Goal: Information Seeking & Learning: Learn about a topic

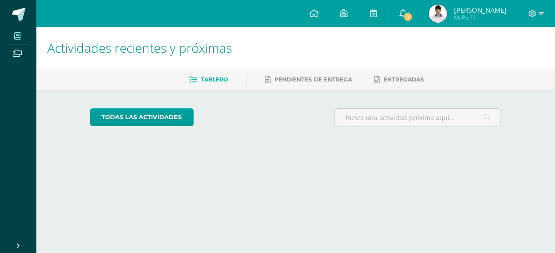
click at [20, 33] on icon at bounding box center [17, 35] width 6 height 7
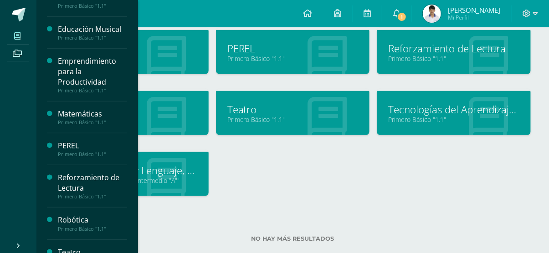
scroll to position [281, 0]
click at [81, 114] on div "Matemáticas" at bounding box center [92, 113] width 69 height 10
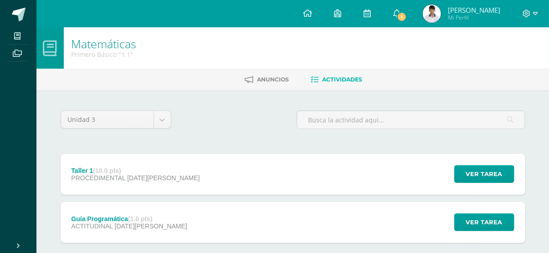
click at [376, 171] on div "Taller 1 (10.0 pts) PROCEDIMENTAL [DATE][PERSON_NAME] Ver tarea Taller 1 Matemá…" at bounding box center [293, 174] width 464 height 41
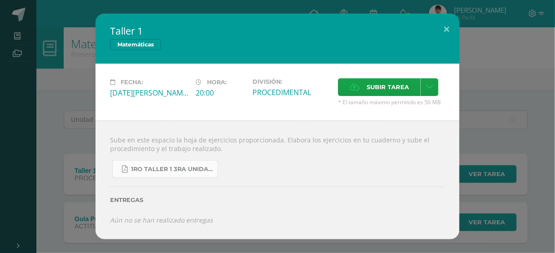
click at [178, 164] on link "1ro taller 1 3ra unidad.pdf" at bounding box center [165, 169] width 106 height 18
click at [446, 25] on button at bounding box center [447, 29] width 26 height 31
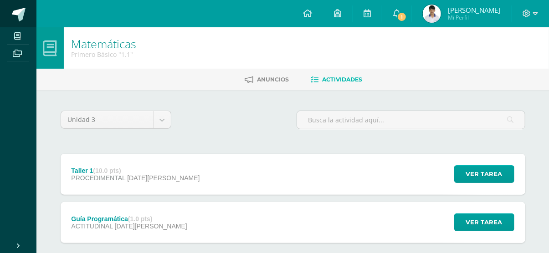
click at [22, 15] on span at bounding box center [19, 15] width 14 height 14
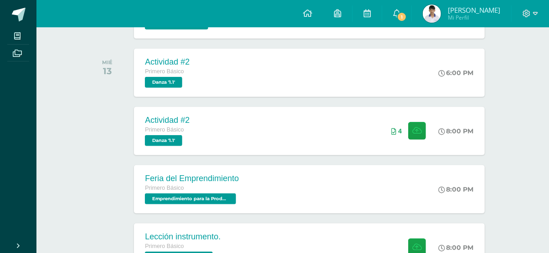
scroll to position [192, 0]
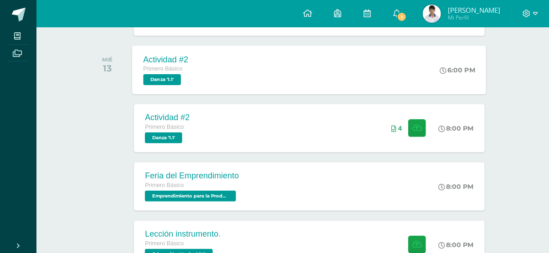
click at [426, 75] on div "Actividad #2 Primero Básico Danza '1.1' 6:00 PM Actividad #2 Danza Cargando con…" at bounding box center [309, 70] width 354 height 49
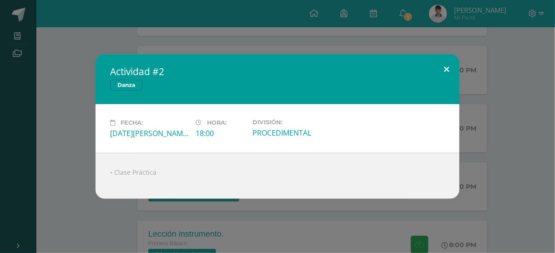
click at [448, 70] on button at bounding box center [447, 69] width 26 height 31
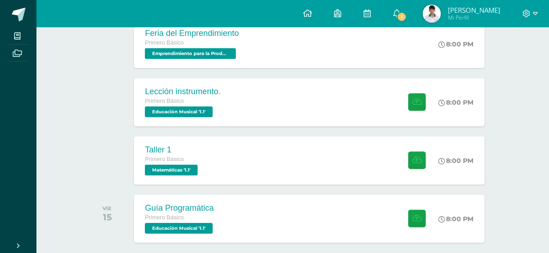
scroll to position [337, 0]
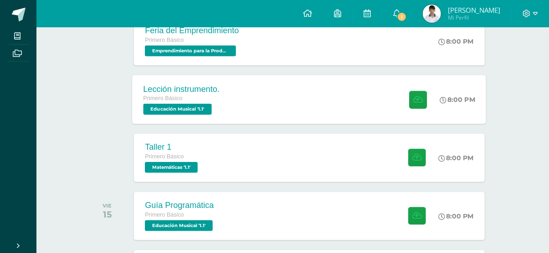
click at [440, 99] on icon at bounding box center [443, 100] width 7 height 7
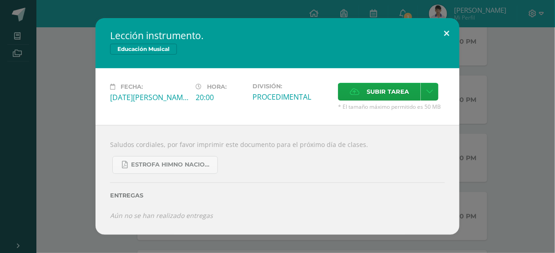
click at [443, 35] on button at bounding box center [447, 33] width 26 height 31
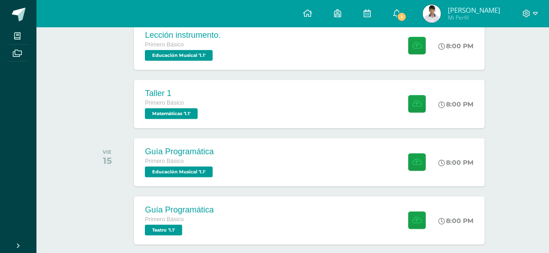
scroll to position [392, 0]
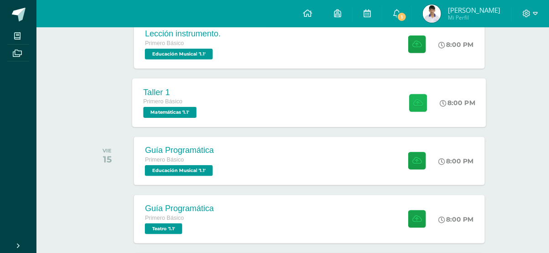
click at [409, 106] on button at bounding box center [418, 103] width 18 height 18
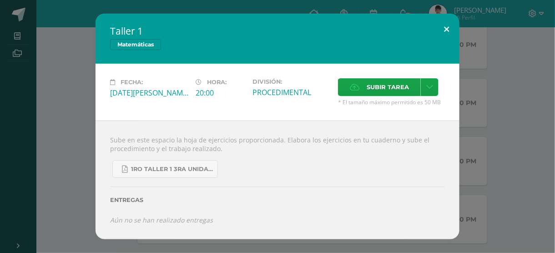
click at [444, 35] on button at bounding box center [447, 29] width 26 height 31
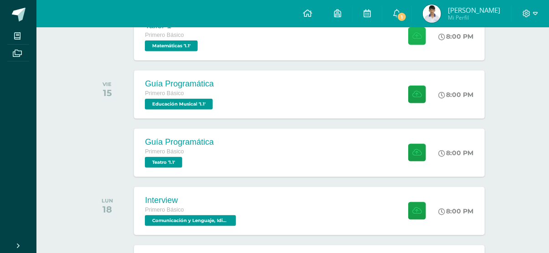
scroll to position [466, 0]
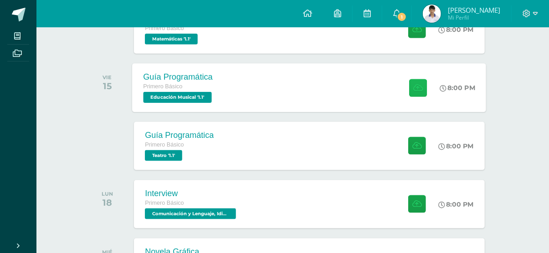
click at [421, 91] on button at bounding box center [418, 88] width 18 height 18
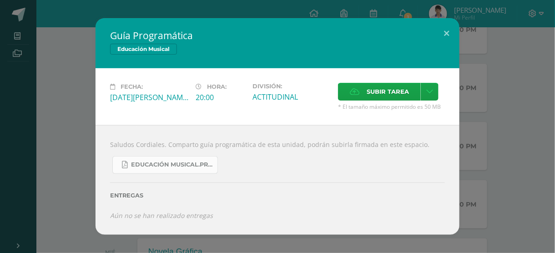
click at [195, 160] on link "Educación Musical.Primero básico..pdf" at bounding box center [165, 165] width 106 height 18
click at [440, 31] on button at bounding box center [447, 33] width 26 height 31
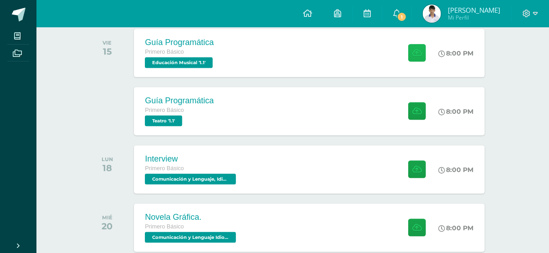
scroll to position [496, 0]
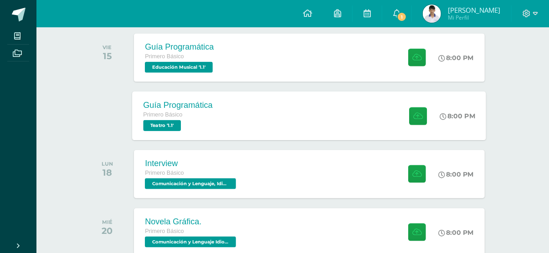
click at [346, 125] on div "Guía Programática Primero Básico Teatro '1.1' 8:00 PM Guía Programática Teatro" at bounding box center [309, 116] width 354 height 49
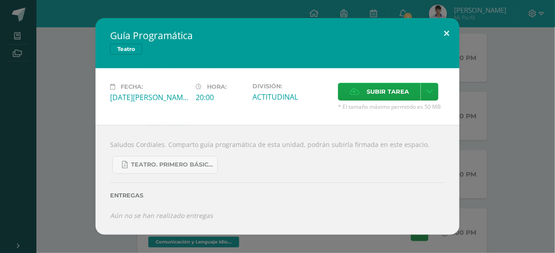
click at [448, 22] on button at bounding box center [447, 33] width 26 height 31
